Goal: Check status: Check status

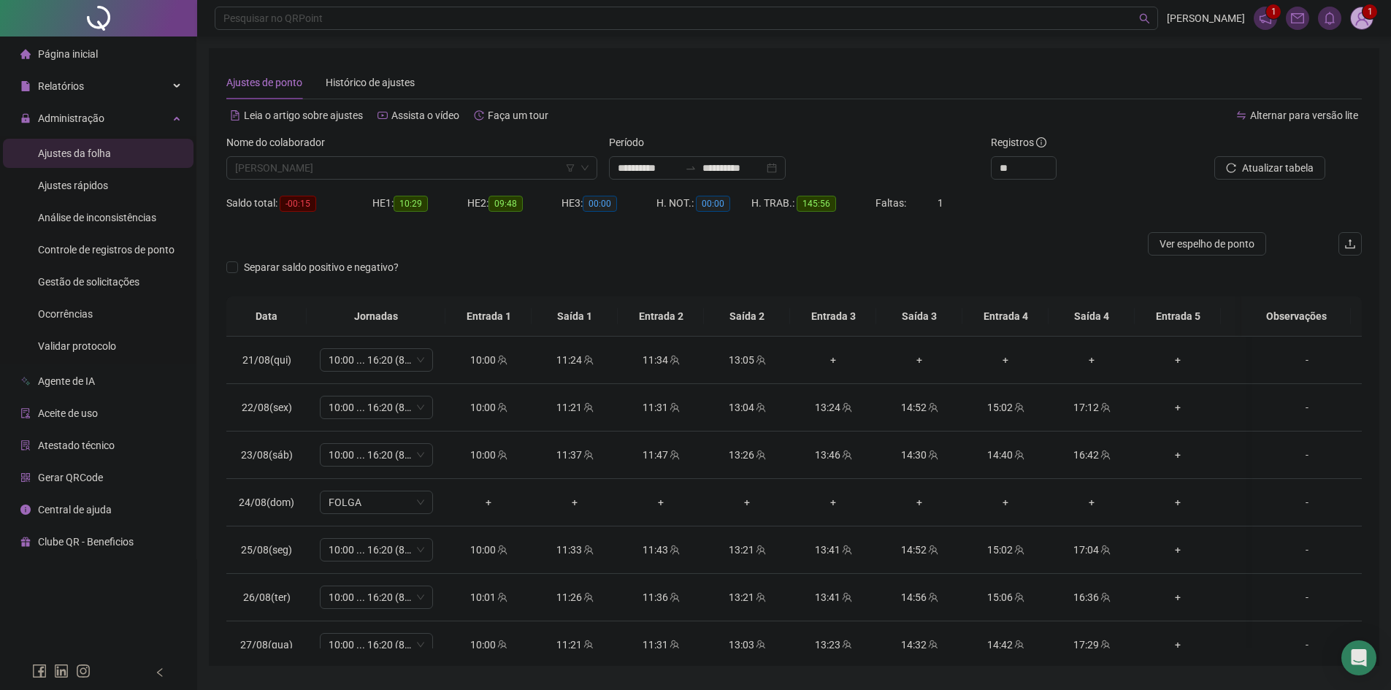
click at [366, 157] on span "[PERSON_NAME]" at bounding box center [412, 168] width 354 height 22
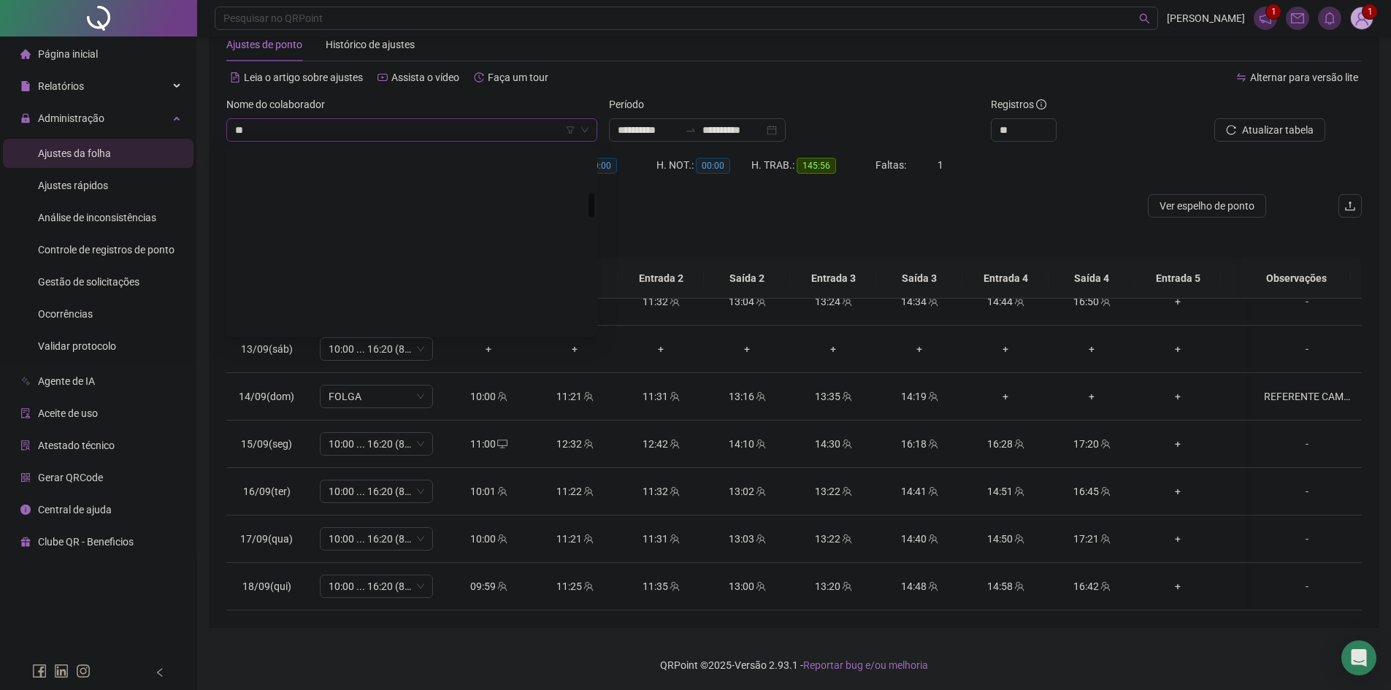
scroll to position [351, 0]
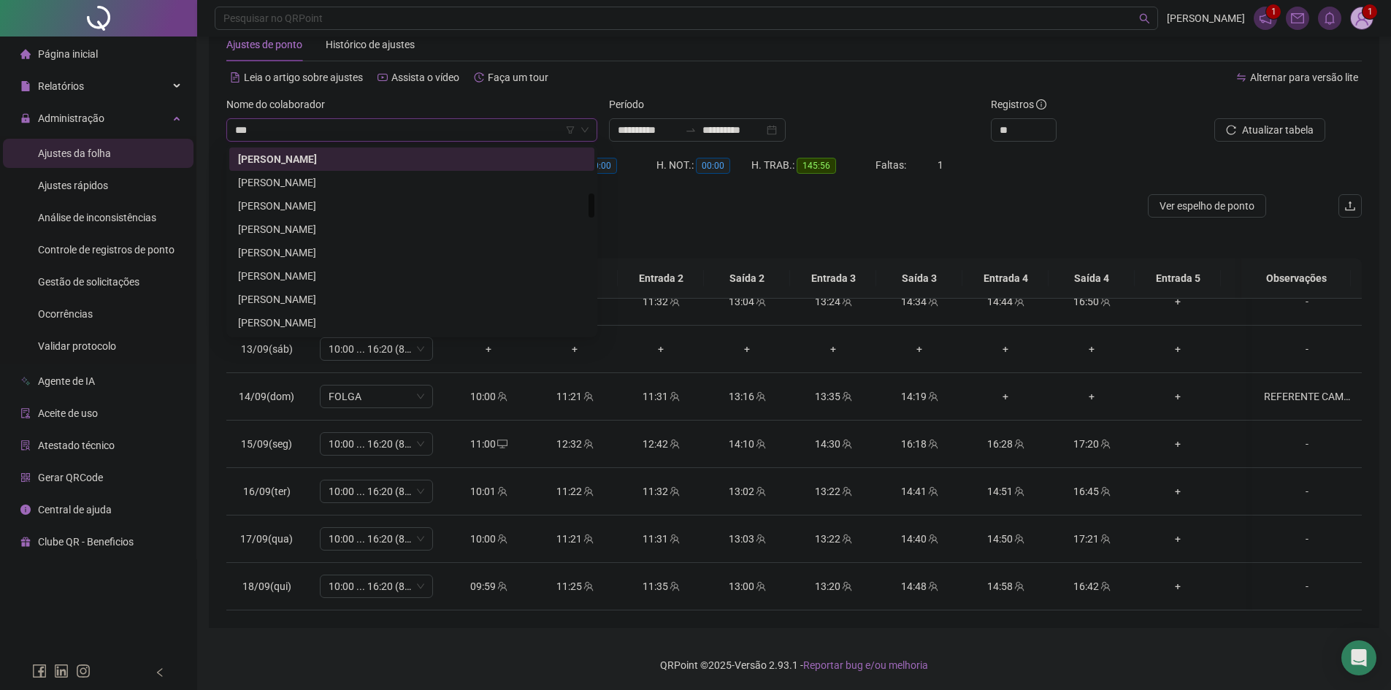
type input "****"
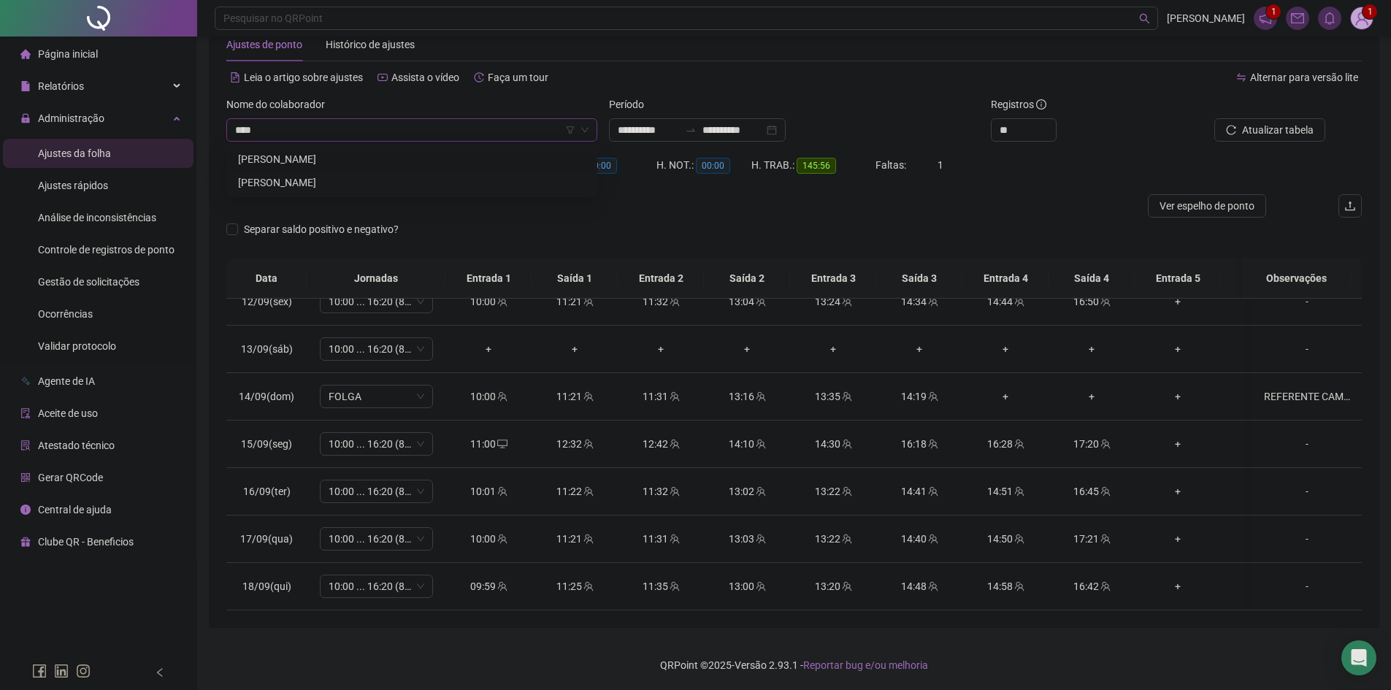
click at [372, 154] on div "[PERSON_NAME]" at bounding box center [412, 159] width 348 height 16
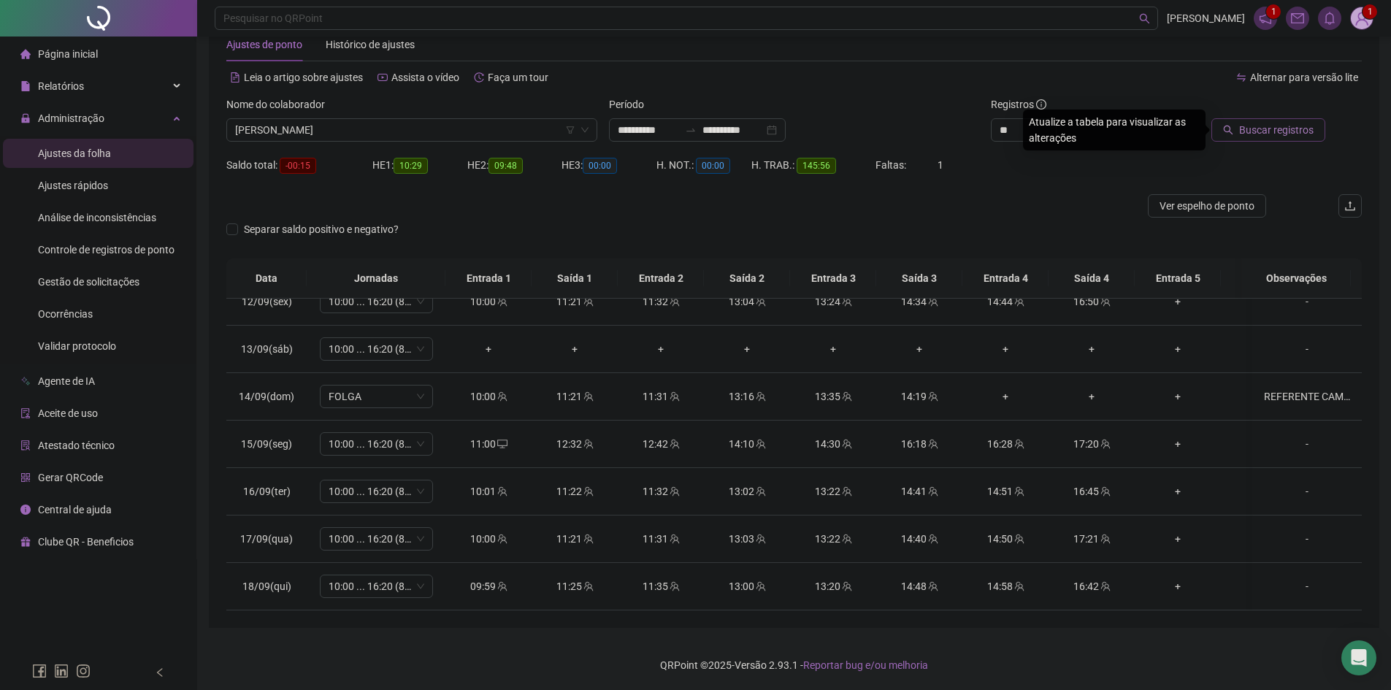
click at [1264, 129] on span "Buscar registros" at bounding box center [1276, 130] width 74 height 16
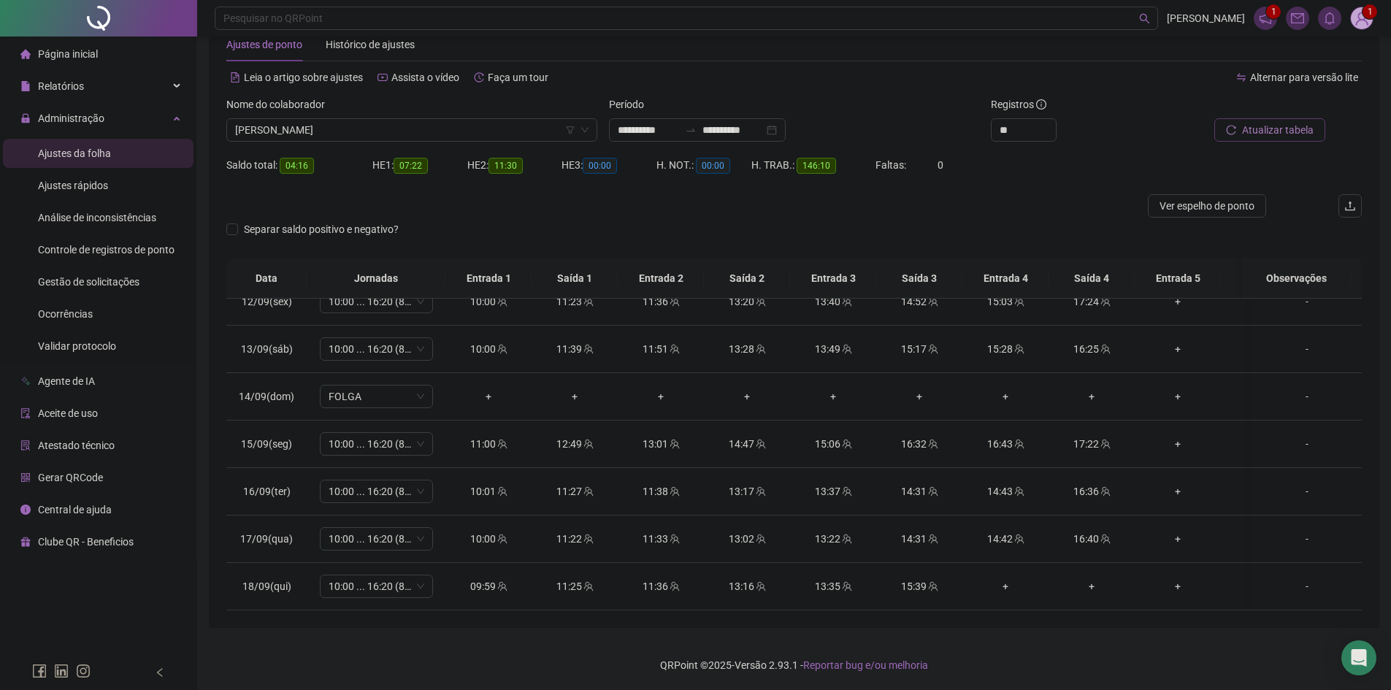
click at [1276, 124] on span "Atualizar tabela" at bounding box center [1278, 130] width 72 height 16
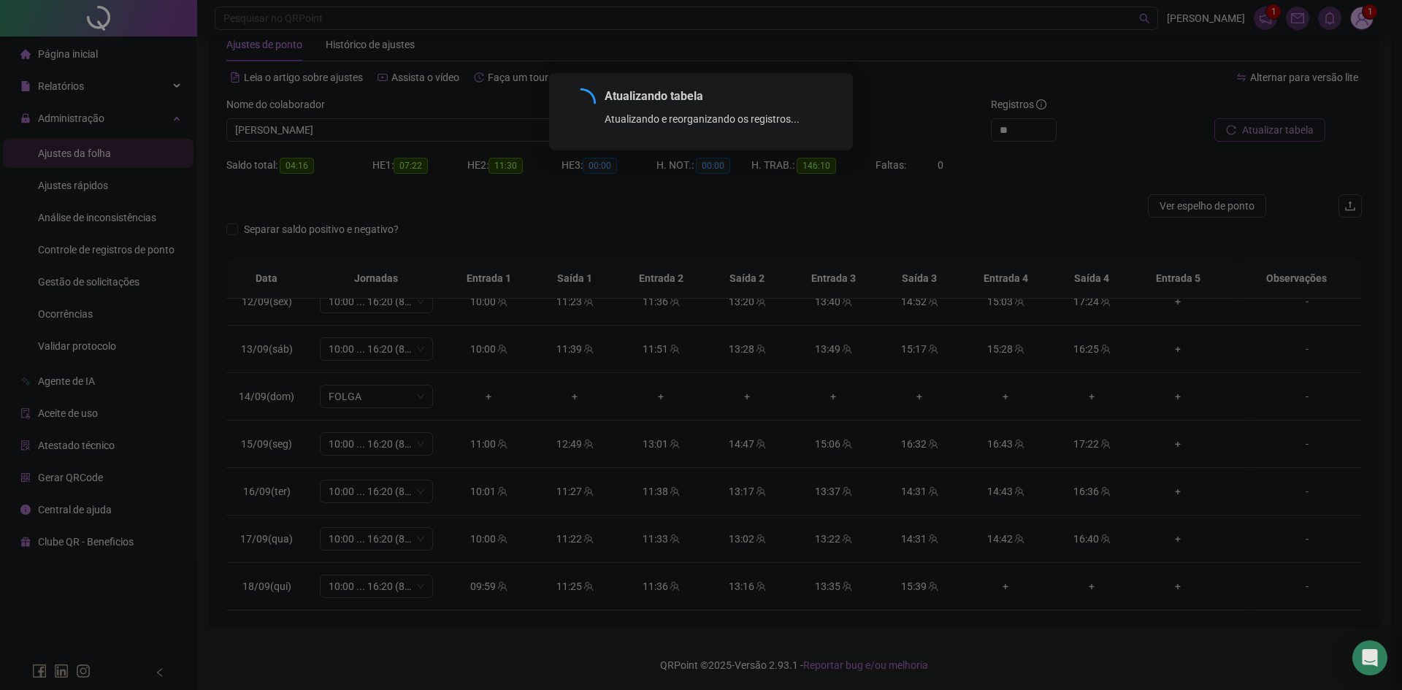
click at [1276, 124] on div "Atualizando tabela Atualizando e reorganizando os registros... OK" at bounding box center [701, 345] width 1402 height 690
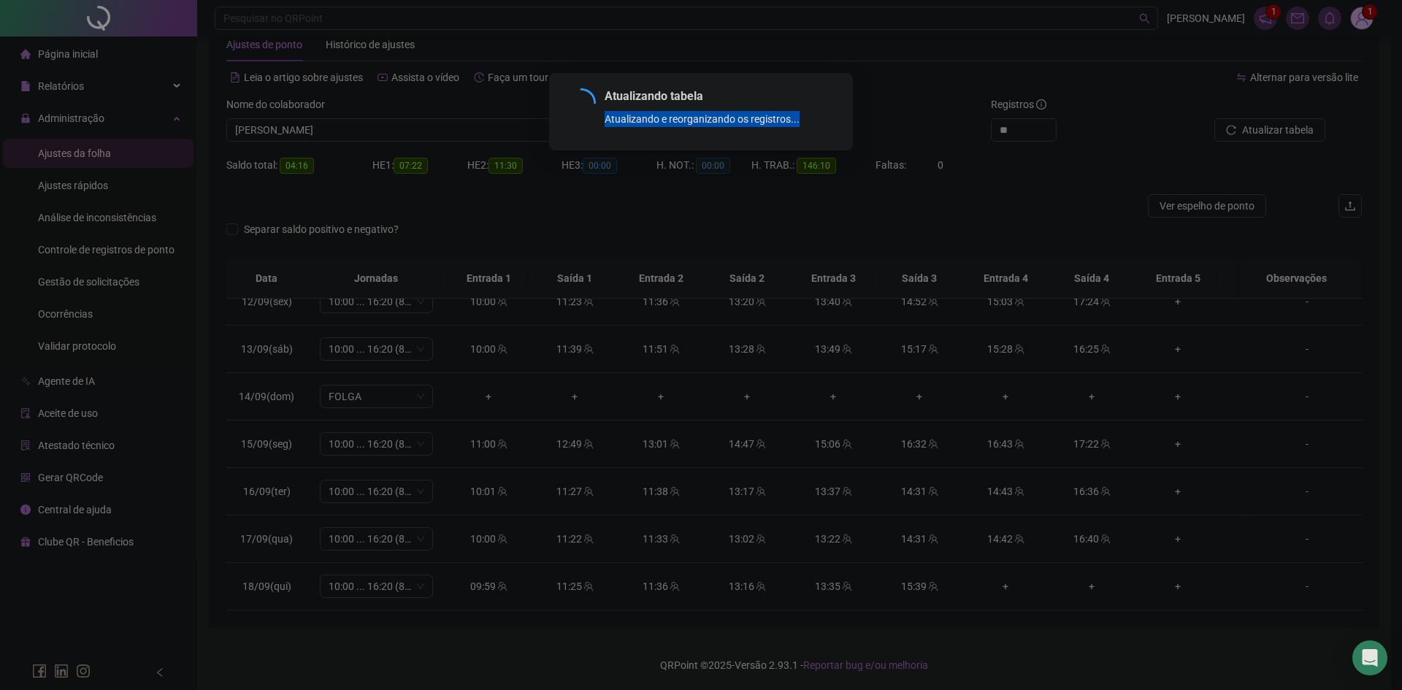
click at [1057, 172] on div "Atualizando tabela Atualizando e reorganizando os registros... OK" at bounding box center [701, 345] width 1402 height 690
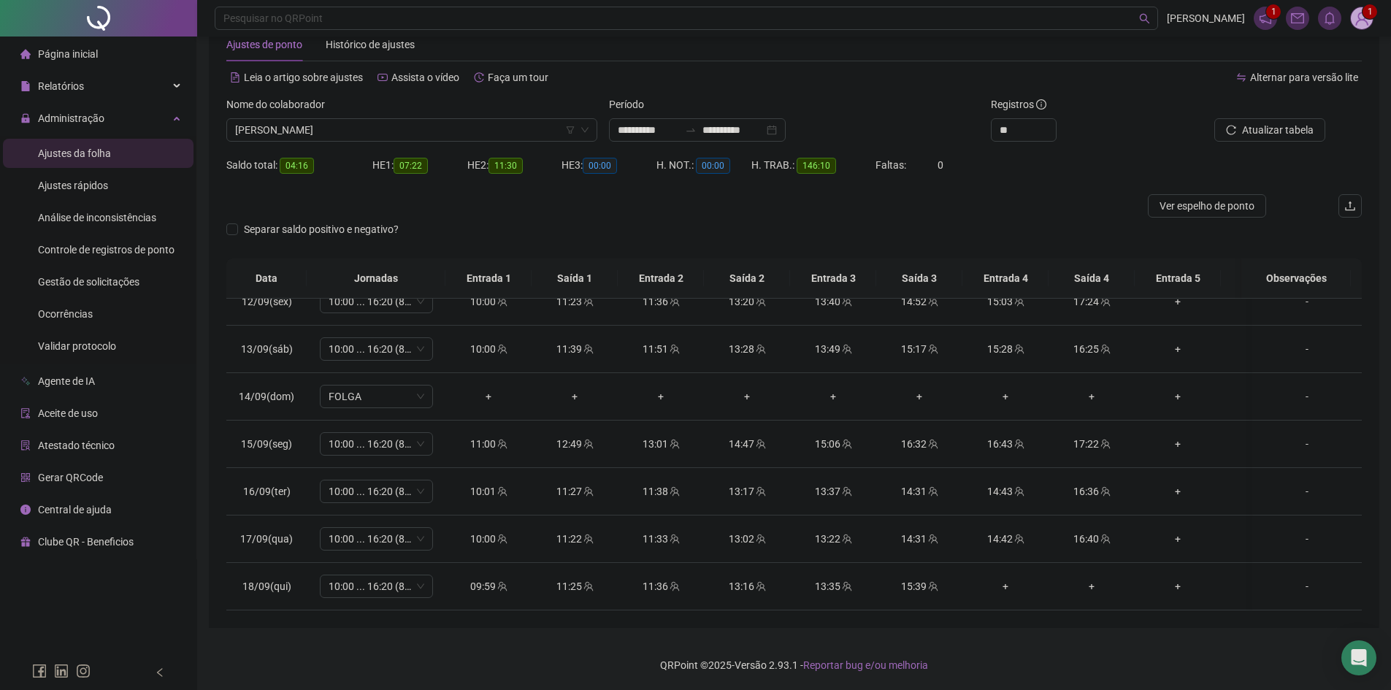
drag, startPoint x: 1324, startPoint y: 109, endPoint x: 1316, endPoint y: 118, distance: 11.9
click at [1324, 110] on div at bounding box center [1253, 107] width 143 height 22
click at [1286, 129] on span "Atualizar tabela" at bounding box center [1278, 130] width 72 height 16
click at [1012, 175] on div "Saldo total: 04:16 HE 1: 07:22 HE 2: 11:30 HE 3: 00:00 H. NOT.: 00:00 H. TRAB.:…" at bounding box center [788, 173] width 1125 height 41
click at [1270, 133] on span "Atualizar tabela" at bounding box center [1278, 130] width 72 height 16
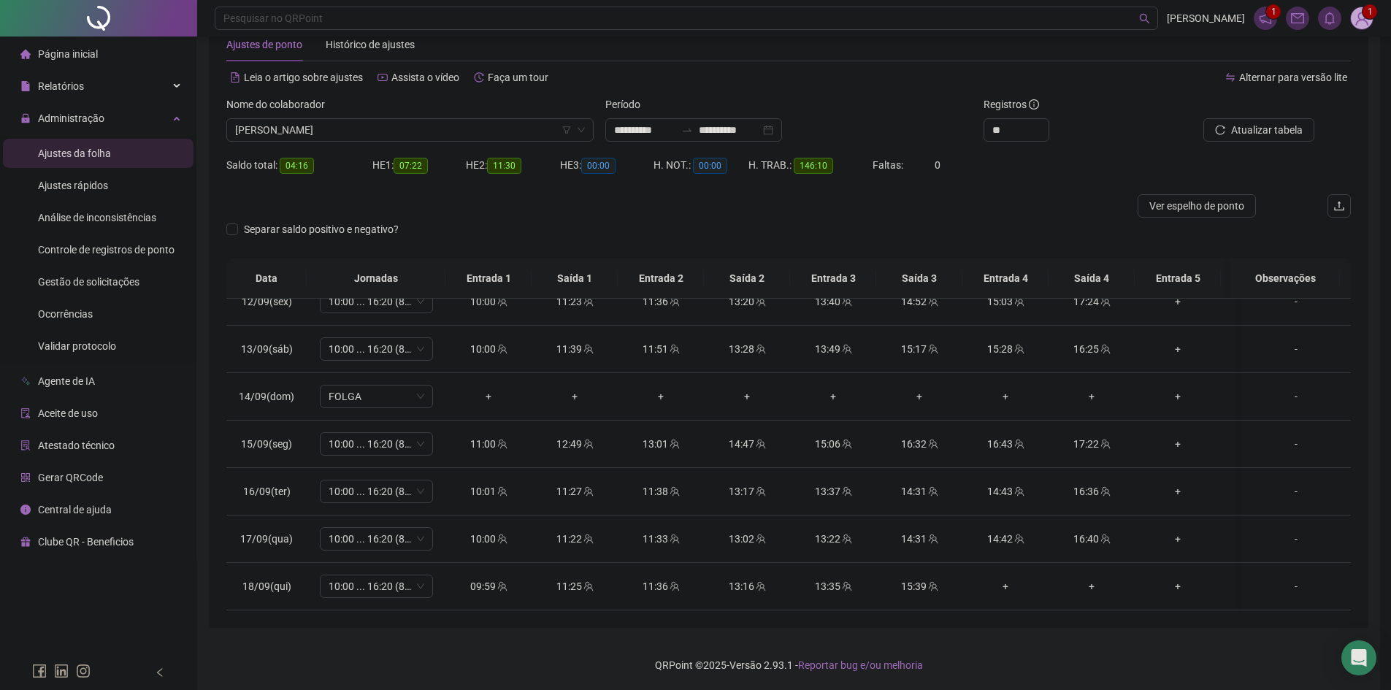
drag, startPoint x: 1046, startPoint y: 194, endPoint x: 1064, endPoint y: 194, distance: 18.3
click at [1046, 194] on form "**********" at bounding box center [788, 177] width 1125 height 162
click at [1284, 126] on span "Atualizar tabela" at bounding box center [1278, 130] width 72 height 16
click at [1036, 196] on div at bounding box center [648, 205] width 844 height 23
click at [1268, 121] on button "Atualizar tabela" at bounding box center [1270, 129] width 111 height 23
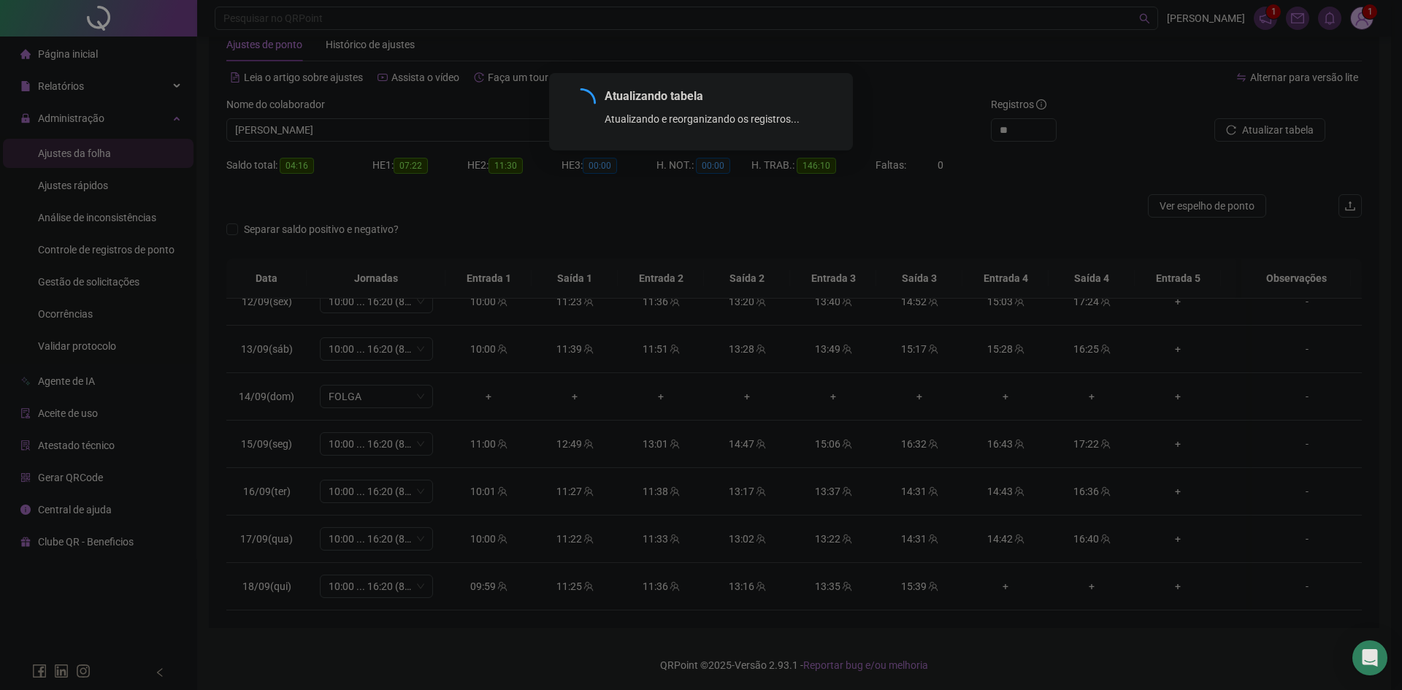
click at [1021, 177] on div "Atualizando tabela Atualizando e reorganizando os registros... OK" at bounding box center [701, 345] width 1402 height 690
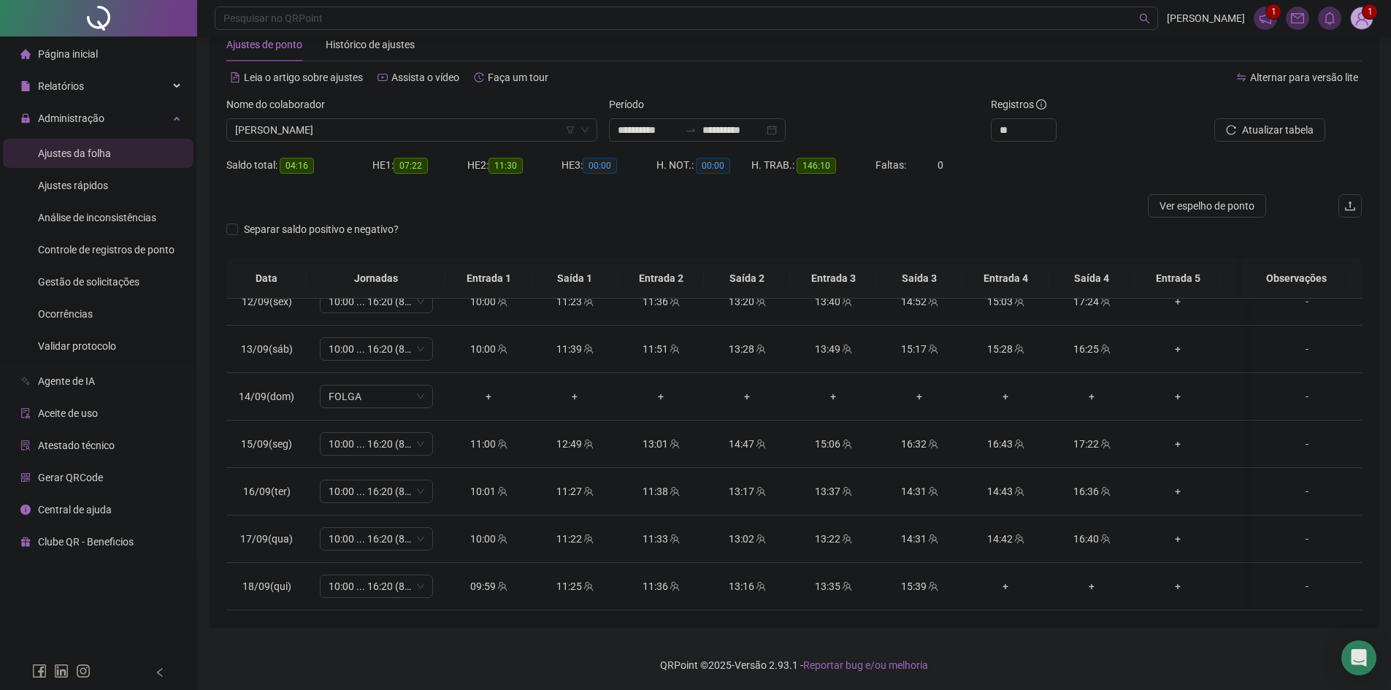
click at [1253, 121] on button "Atualizar tabela" at bounding box center [1270, 129] width 111 height 23
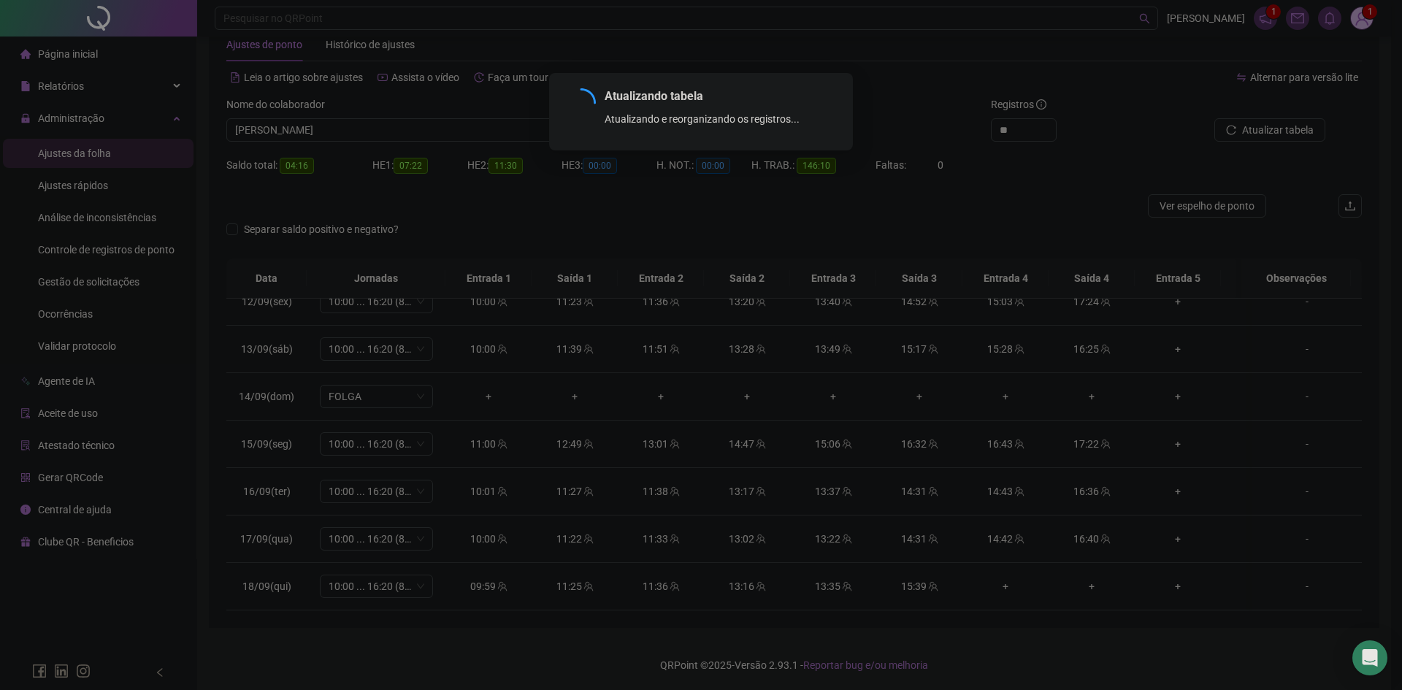
click at [1036, 178] on div "Atualizando tabela Atualizando e reorganizando os registros... OK" at bounding box center [701, 345] width 1402 height 690
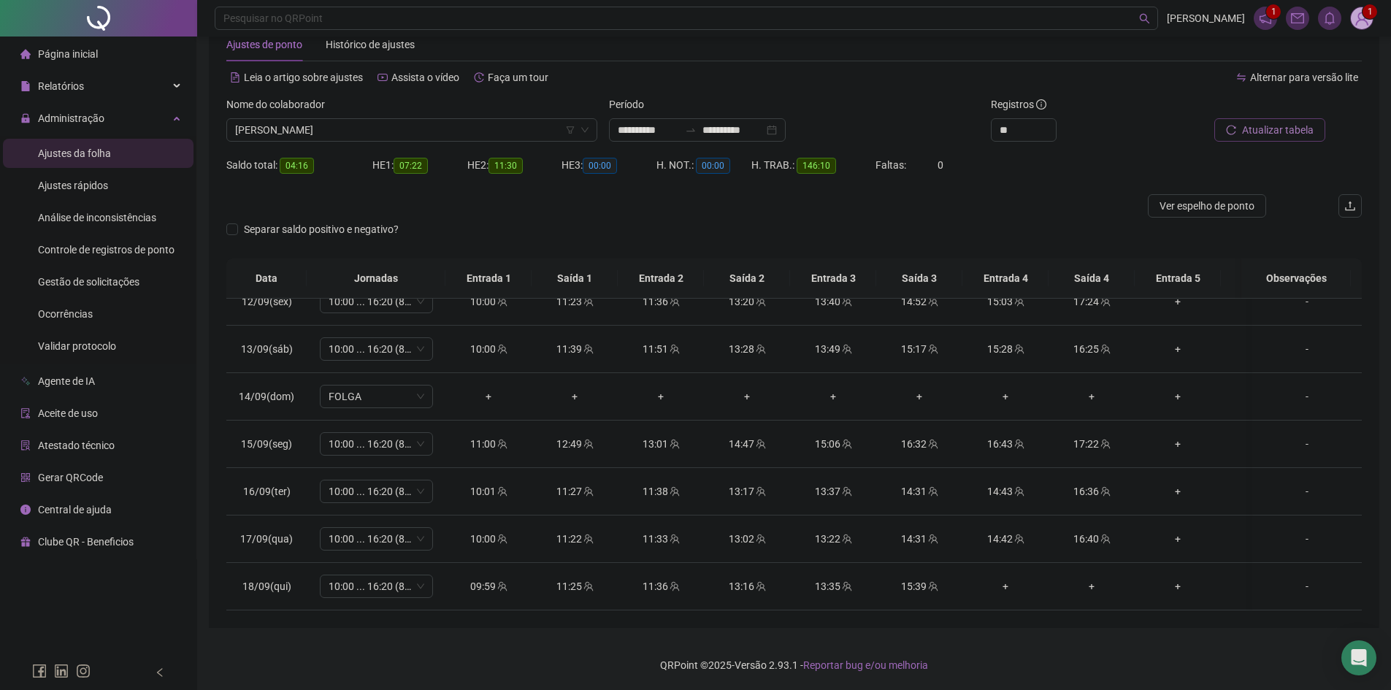
click at [1239, 139] on button "Atualizar tabela" at bounding box center [1270, 129] width 111 height 23
click at [1063, 212] on div at bounding box center [652, 205] width 852 height 23
